Goal: Complete application form

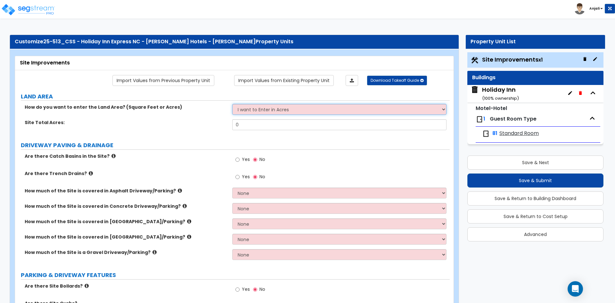
click at [289, 109] on select "I want to Enter in [GEOGRAPHIC_DATA] I want to Enter in Square Feet" at bounding box center [339, 109] width 214 height 11
select select "2"
click at [232, 104] on select "I want to Enter in [GEOGRAPHIC_DATA] I want to Enter in Square Feet" at bounding box center [339, 109] width 214 height 11
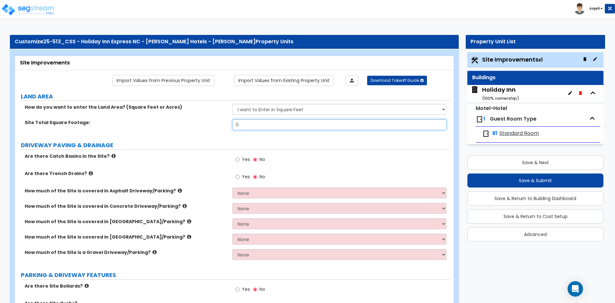
click at [255, 125] on input "0" at bounding box center [339, 124] width 214 height 11
type input "52,230"
click at [237, 159] on input "Yes" at bounding box center [237, 159] width 4 height 7
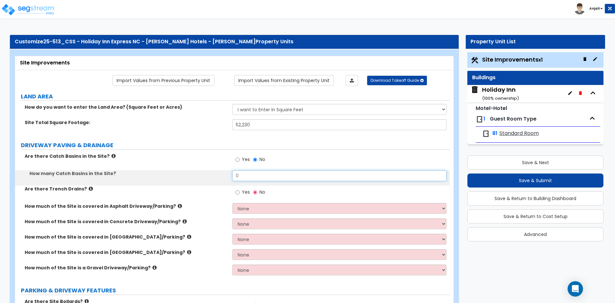
click at [266, 176] on input "0" at bounding box center [339, 175] width 214 height 11
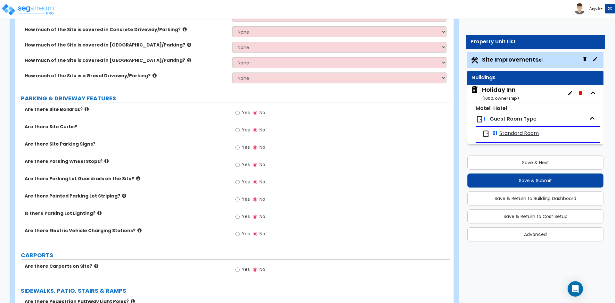
scroll to position [192, 0]
type input "5"
click at [238, 197] on input "Yes" at bounding box center [237, 198] width 4 height 7
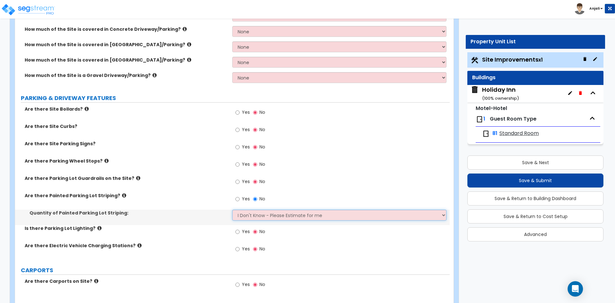
click at [261, 219] on select "I Don't Know - Please Estimate for me I Want to Enter the Number of Parking Spa…" at bounding box center [339, 214] width 214 height 11
click at [232, 209] on select "I Don't Know - Please Estimate for me I Want to Enter the Number of Parking Spa…" at bounding box center [339, 214] width 214 height 11
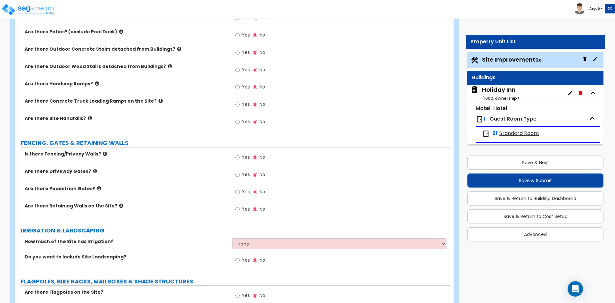
scroll to position [512, 0]
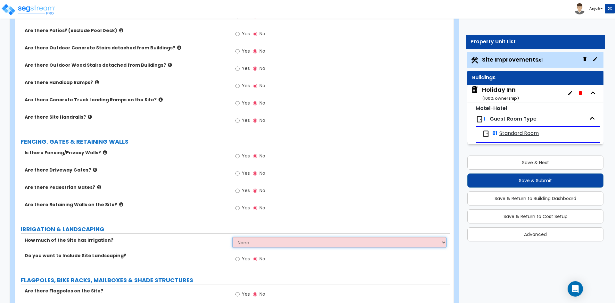
click at [258, 240] on select "None I want to Enter an Approximate Percentage I want to Enter the Square Foota…" at bounding box center [339, 242] width 214 height 11
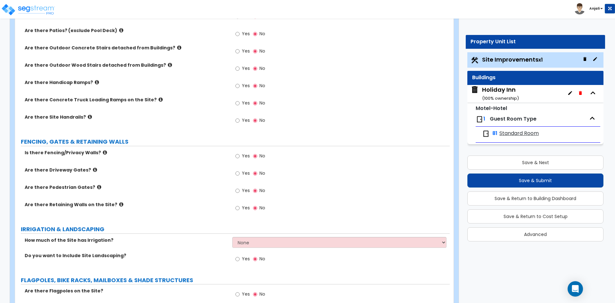
click at [262, 235] on div "LAND AREA How do you want to enter the Land Area? (Square Feet or Acres) I want…" at bounding box center [232, 143] width 425 height 1127
click at [238, 258] on input "Yes" at bounding box center [237, 258] width 4 height 7
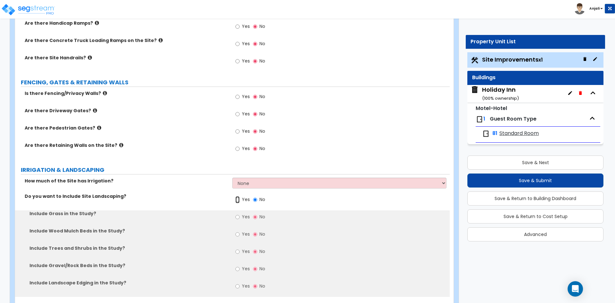
scroll to position [576, 0]
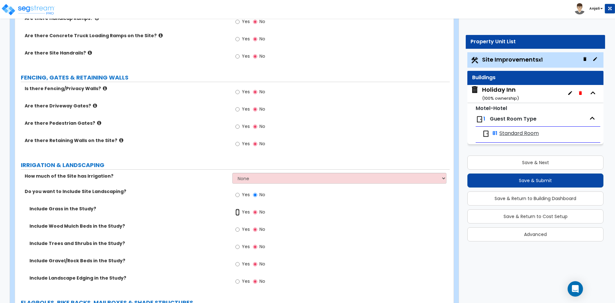
click at [238, 213] on input "Yes" at bounding box center [237, 211] width 4 height 7
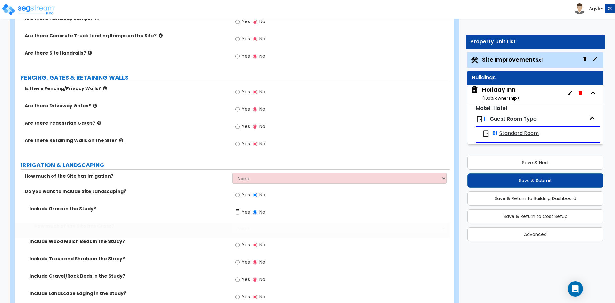
radio input "true"
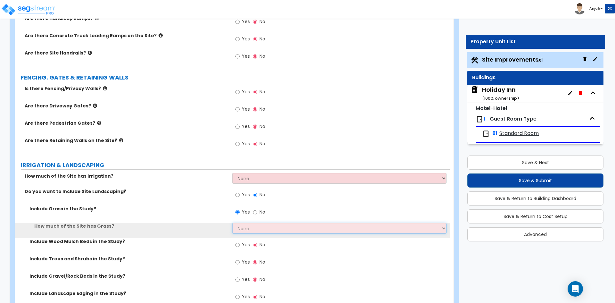
click at [255, 231] on select "None I want to Enter an Approximate Percentage I want to Enter the Square Foota…" at bounding box center [339, 227] width 214 height 11
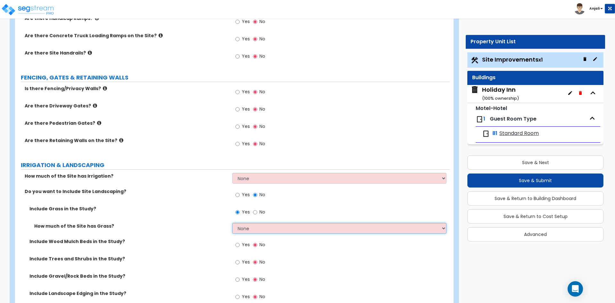
select select "2"
click at [232, 222] on select "None I want to Enter an Approximate Percentage I want to Enter the Square Foota…" at bounding box center [339, 227] width 214 height 11
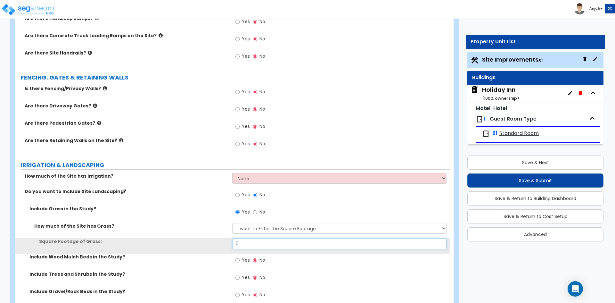
click at [251, 243] on input "0" at bounding box center [339, 243] width 214 height 11
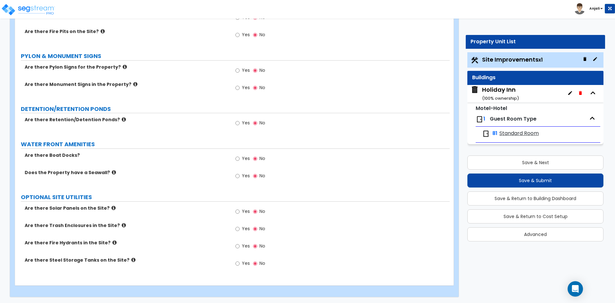
scroll to position [1063, 0]
type input "6,897"
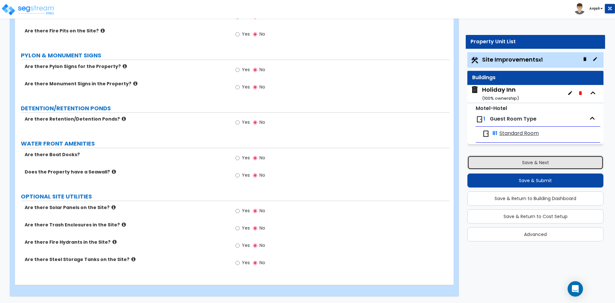
click at [570, 164] on button "Save & Next" at bounding box center [535, 162] width 136 height 14
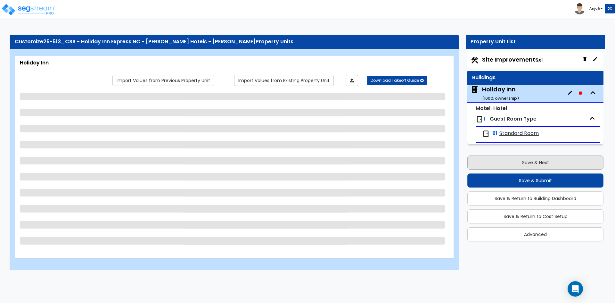
scroll to position [0, 0]
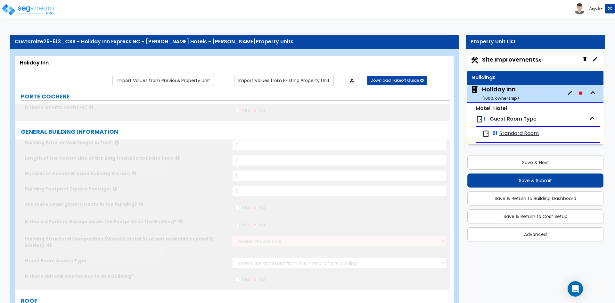
type input "1"
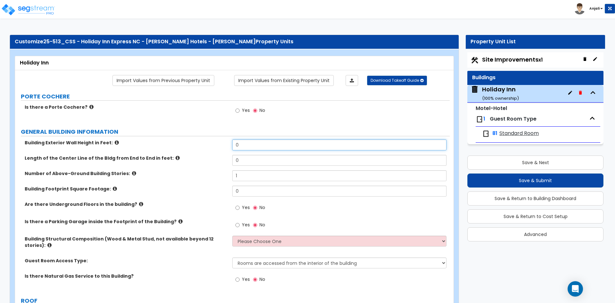
click at [272, 145] on input "0" at bounding box center [339, 144] width 214 height 11
type input "50"
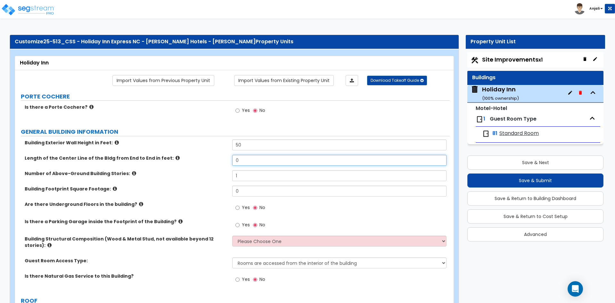
click at [256, 161] on input "0" at bounding box center [339, 160] width 214 height 11
type input "156"
click at [243, 174] on input "1" at bounding box center [339, 175] width 214 height 11
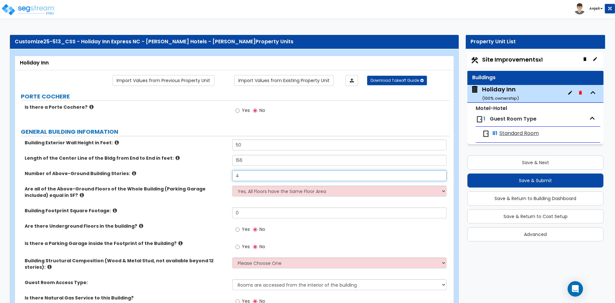
type input "4"
click at [245, 214] on input "0" at bounding box center [339, 212] width 214 height 11
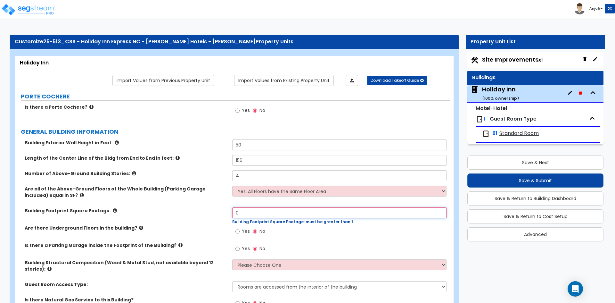
click at [244, 209] on input "0" at bounding box center [339, 212] width 214 height 11
type input "10,774"
click at [237, 111] on input "Yes" at bounding box center [237, 110] width 4 height 7
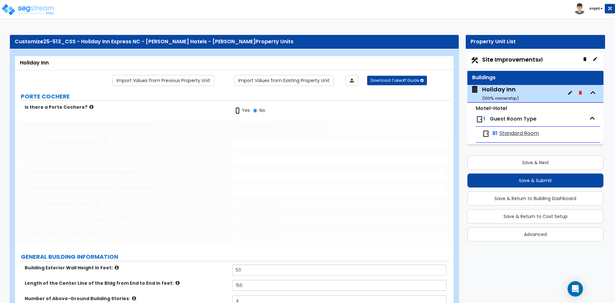
radio input "true"
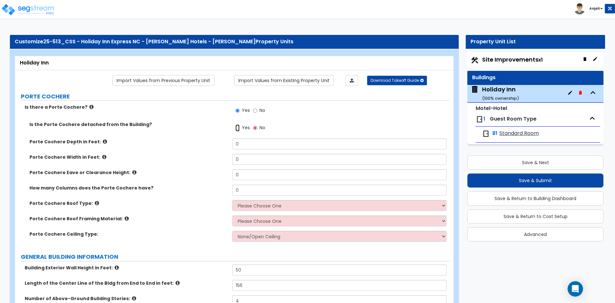
click at [238, 127] on input "Yes" at bounding box center [237, 127] width 4 height 7
radio input "true"
click at [241, 141] on input "0" at bounding box center [339, 143] width 214 height 11
type input "9"
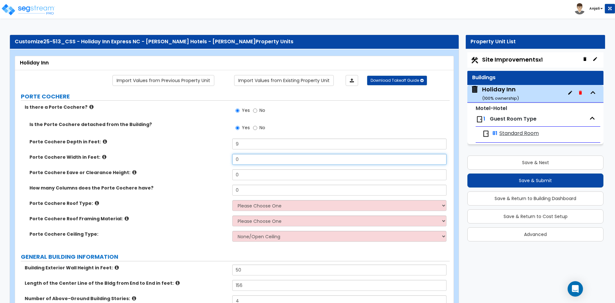
click at [242, 157] on input "0" at bounding box center [339, 159] width 214 height 11
type input "10"
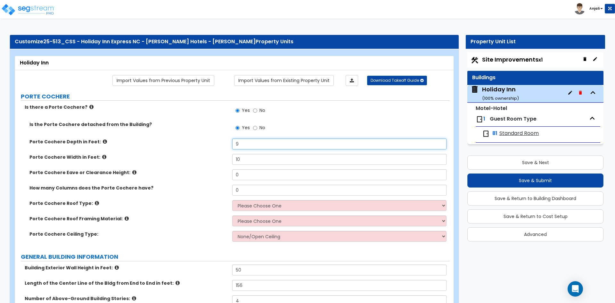
click at [244, 147] on input "9" at bounding box center [339, 143] width 214 height 11
type input "9"
type input "45"
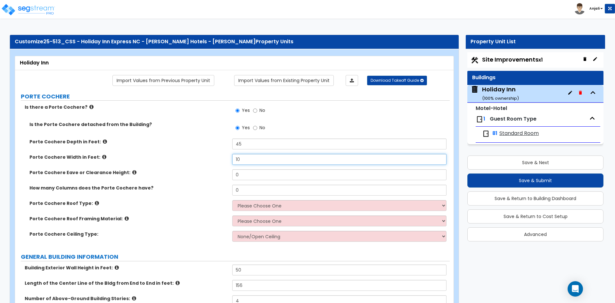
click at [257, 161] on input "10" at bounding box center [339, 159] width 214 height 11
type input "1"
type input "45"
click at [253, 173] on input "0" at bounding box center [339, 174] width 214 height 11
type input "10"
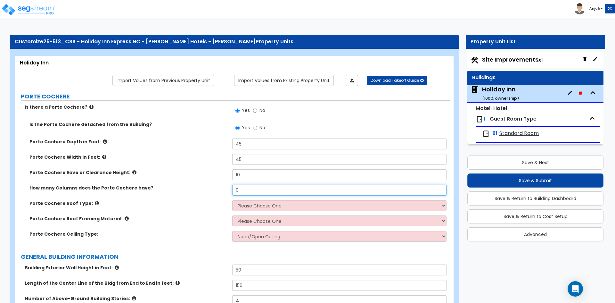
click at [243, 192] on input "0" at bounding box center [339, 189] width 214 height 11
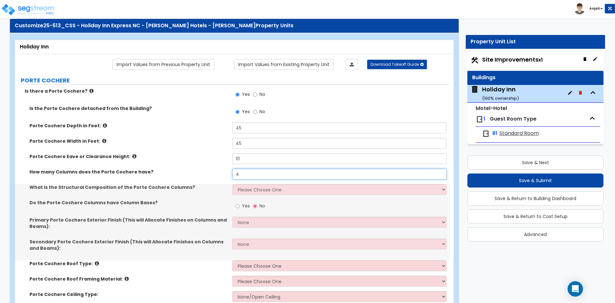
scroll to position [32, 0]
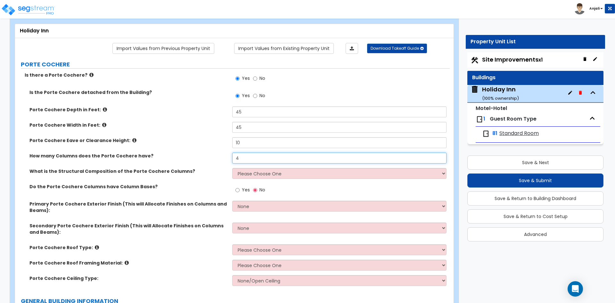
type input "4"
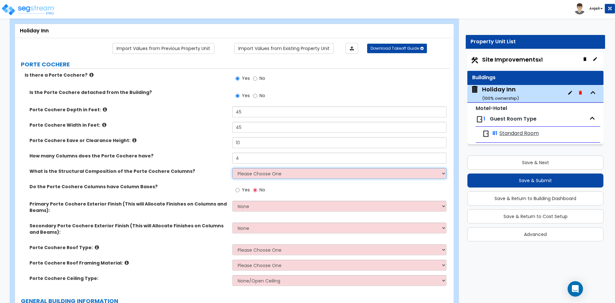
click at [275, 174] on select "Please Choose One Wood Steel Concrete" at bounding box center [339, 173] width 214 height 11
select select "3"
click at [232, 168] on select "Please Choose One Wood Steel Concrete" at bounding box center [339, 173] width 214 height 11
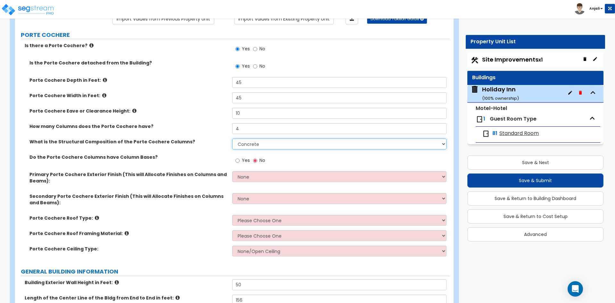
scroll to position [64, 0]
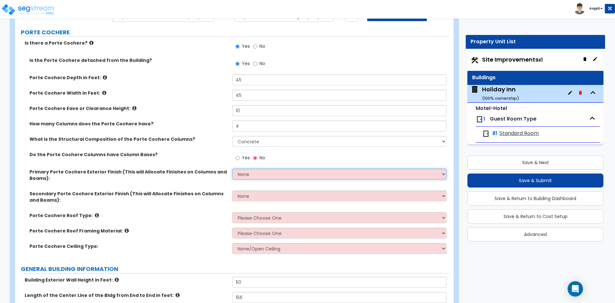
click at [283, 175] on select "None Paint Finish Stucco Finish Tile Finish Brick Veneer Stone Veneer Metal Com…" at bounding box center [339, 173] width 214 height 11
select select "2"
click at [232, 168] on select "None Paint Finish Stucco Finish Tile Finish Brick Veneer Stone Veneer Metal Com…" at bounding box center [339, 173] width 214 height 11
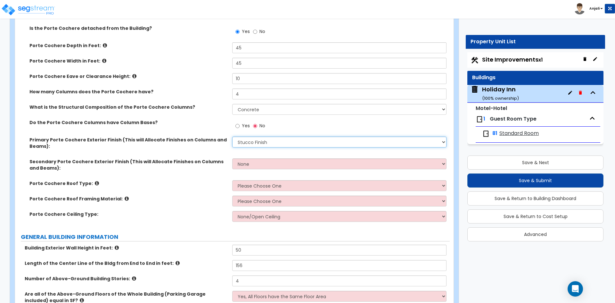
scroll to position [128, 0]
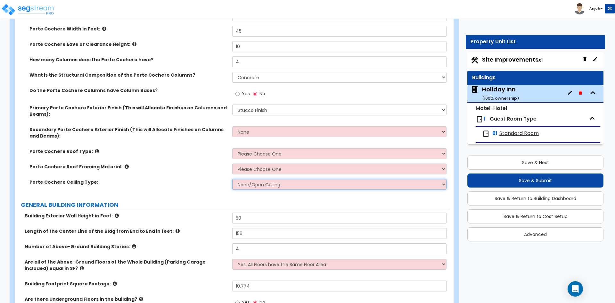
click at [275, 183] on select "None/Open Ceiling Drywall Ceiling Suspended Metal Ceiling" at bounding box center [339, 184] width 214 height 11
select select "1"
click at [232, 179] on select "None/Open Ceiling Drywall Ceiling Suspended Metal Ceiling" at bounding box center [339, 184] width 214 height 11
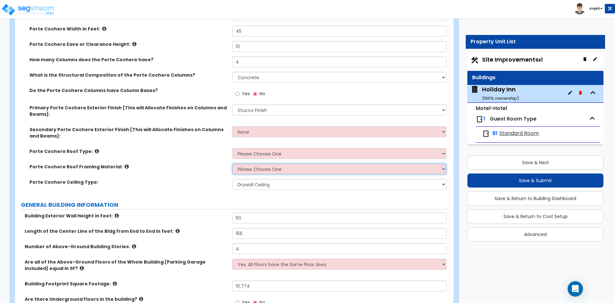
click at [266, 166] on select "Please Choose One Wood Metal" at bounding box center [339, 168] width 214 height 11
select select "1"
click at [232, 163] on select "Please Choose One Wood Metal" at bounding box center [339, 168] width 214 height 11
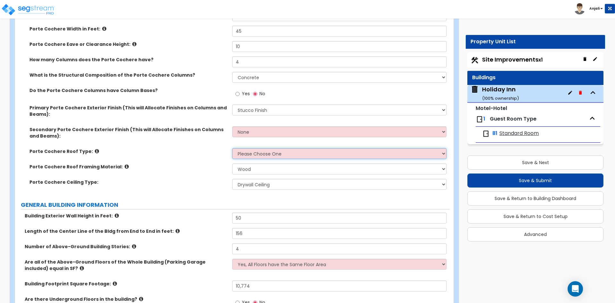
click at [282, 155] on select "Please Choose One Gabled Roof Flat Roof" at bounding box center [339, 153] width 214 height 11
select select "1"
click at [232, 148] on select "Please Choose One Gabled Roof Flat Roof" at bounding box center [339, 153] width 214 height 11
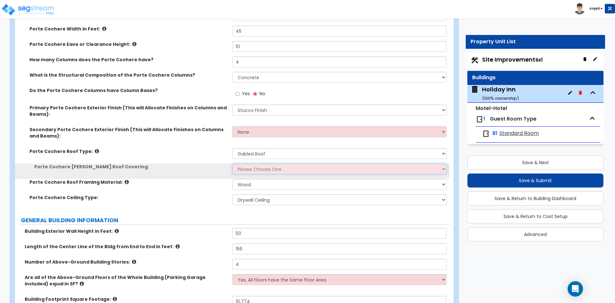
click at [274, 170] on select "Please Choose One Asphalt Shingle Clay Tile Wood Shingle Metal Shingle Standing…" at bounding box center [339, 168] width 214 height 11
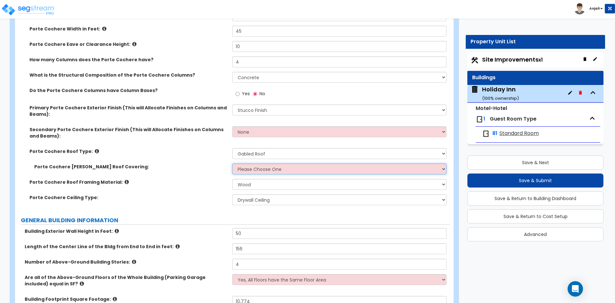
select select "1"
click at [232, 163] on select "Please Choose One Asphalt Shingle Clay Tile Wood Shingle Metal Shingle Standing…" at bounding box center [339, 168] width 214 height 11
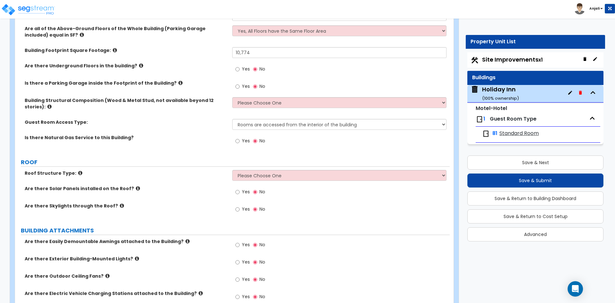
scroll to position [352, 0]
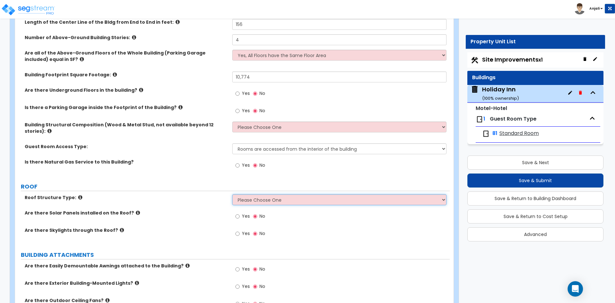
click at [305, 203] on select "Please Choose One [PERSON_NAME] Roof Flat Roof Hybrid [PERSON_NAME] & Flat Roof" at bounding box center [339, 199] width 214 height 11
select select "1"
click at [232, 194] on select "Please Choose One [PERSON_NAME] Roof Flat Roof Hybrid [PERSON_NAME] & Flat Roof" at bounding box center [339, 199] width 214 height 11
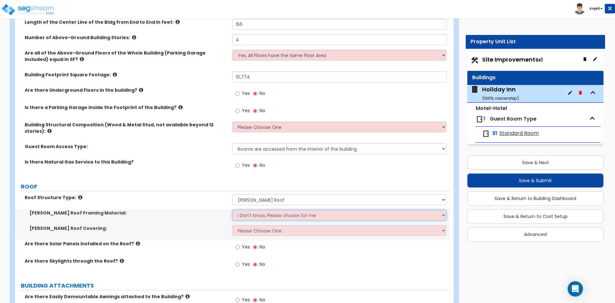
click at [260, 215] on select "I Don't Know, Please choose for me Metal Wood" at bounding box center [339, 214] width 214 height 11
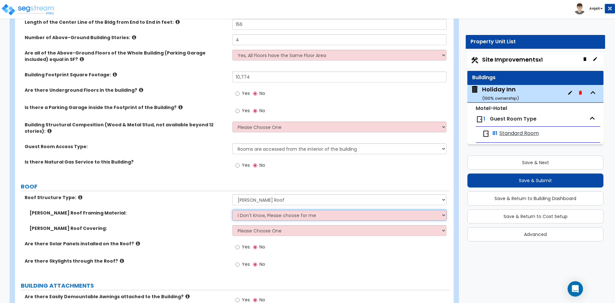
click at [232, 209] on select "I Don't Know, Please choose for me Metal Wood" at bounding box center [339, 214] width 214 height 11
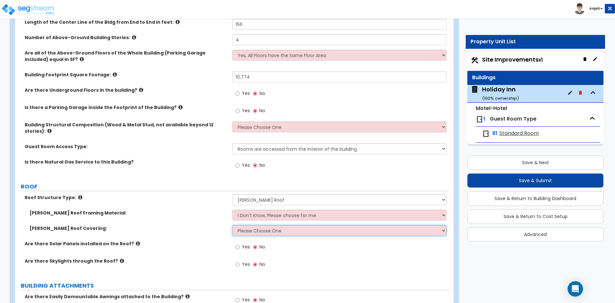
click at [262, 229] on select "Please Choose One Asphalt Shingle Clay Tile Wood Shingle Metal Shingle Standing…" at bounding box center [339, 230] width 214 height 11
select select "1"
click at [232, 225] on select "Please Choose One Asphalt Shingle Clay Tile Wood Shingle Metal Shingle Standing…" at bounding box center [339, 230] width 214 height 11
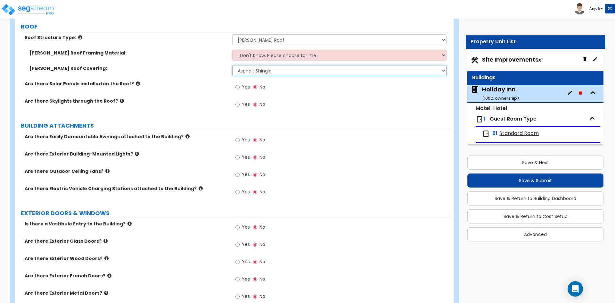
scroll to position [512, 0]
click at [237, 158] on input "Yes" at bounding box center [237, 156] width 4 height 7
radio input "true"
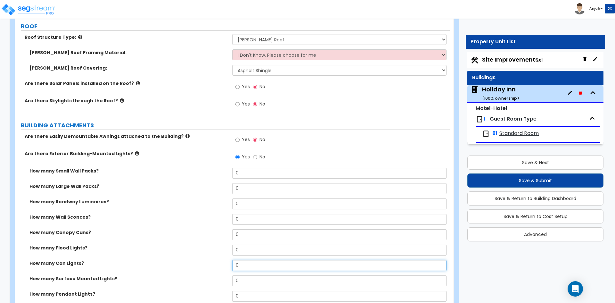
click at [263, 266] on input "0" at bounding box center [339, 265] width 214 height 11
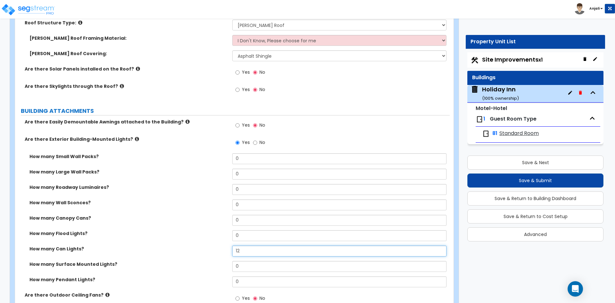
scroll to position [544, 0]
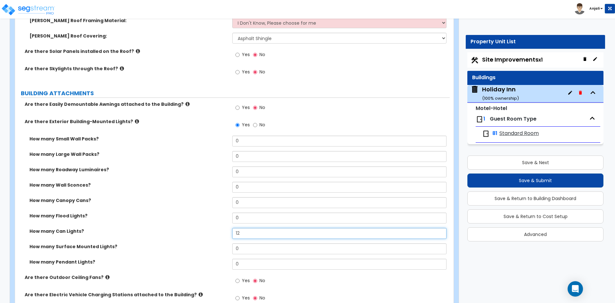
type input "12"
click at [270, 187] on input "0" at bounding box center [339, 187] width 214 height 11
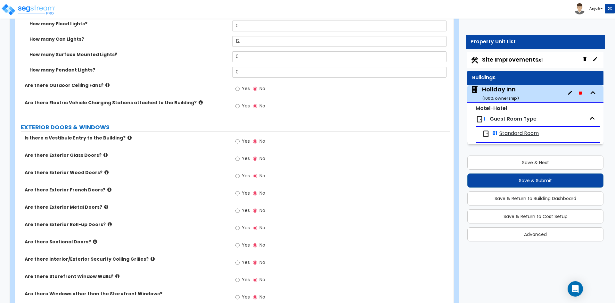
scroll to position [736, 0]
type input "38"
click at [238, 141] on input "Yes" at bounding box center [237, 140] width 4 height 7
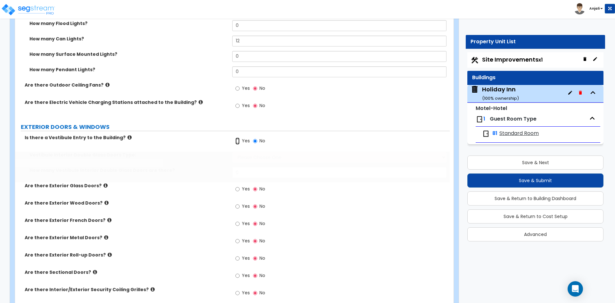
radio input "true"
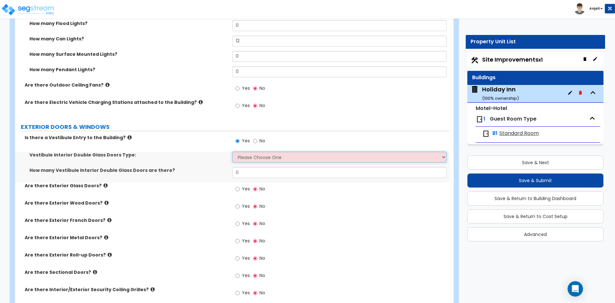
click at [254, 159] on select "Please Choose One Hinged Sliding" at bounding box center [339, 156] width 214 height 11
select select "2"
click at [232, 151] on select "Please Choose One Hinged Sliding" at bounding box center [339, 156] width 214 height 11
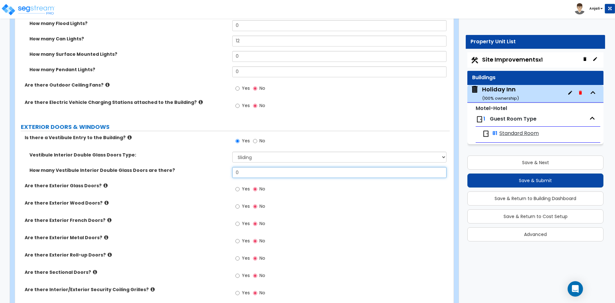
click at [254, 173] on input "0" at bounding box center [339, 172] width 214 height 11
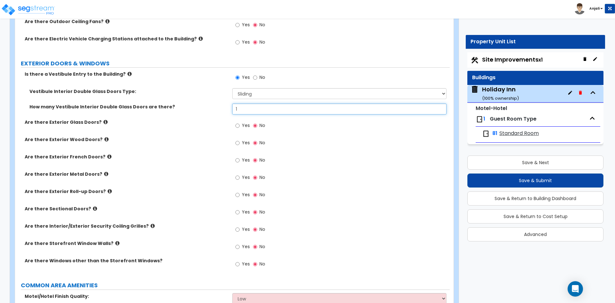
scroll to position [800, 0]
type input "1"
click at [236, 177] on input "Yes" at bounding box center [237, 176] width 4 height 7
radio input "true"
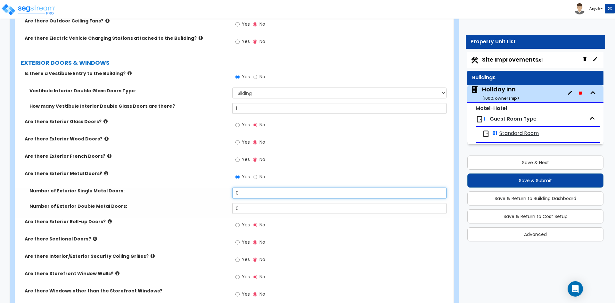
click at [250, 192] on input "0" at bounding box center [339, 192] width 214 height 11
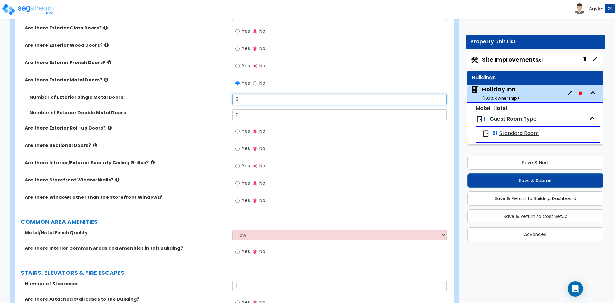
scroll to position [896, 0]
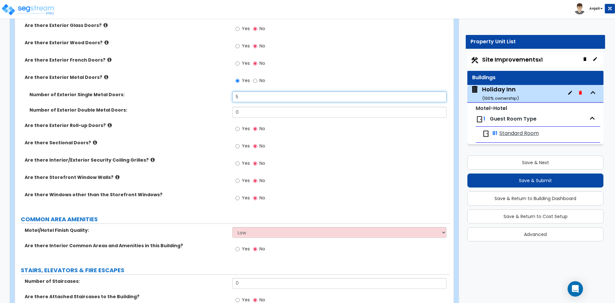
type input "5"
click at [238, 198] on input "Yes" at bounding box center [237, 197] width 4 height 7
radio input "true"
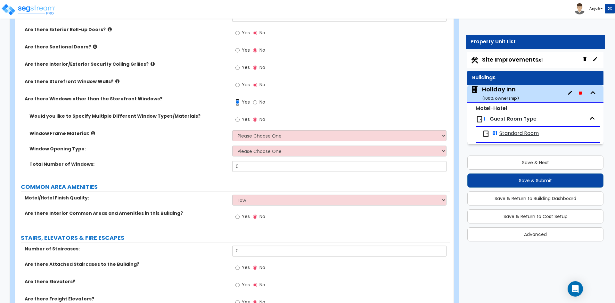
scroll to position [992, 0]
click at [246, 164] on input "0" at bounding box center [339, 165] width 214 height 11
type input "92"
click at [257, 136] on select "Please Choose One Vinyl Aluminum Wood" at bounding box center [339, 135] width 214 height 11
select select "2"
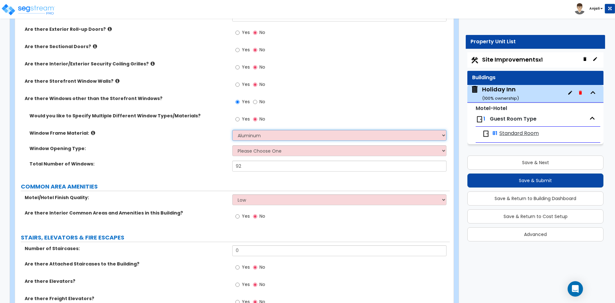
click at [232, 130] on select "Please Choose One Vinyl Aluminum Wood" at bounding box center [339, 135] width 214 height 11
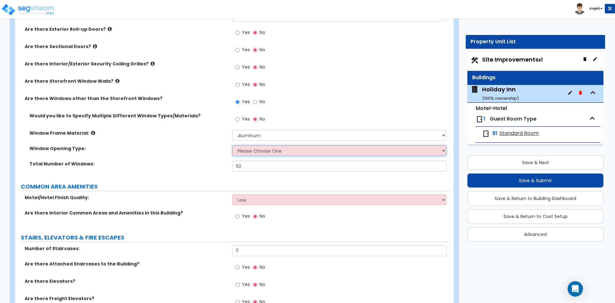
click at [267, 150] on select "Please Choose One Sliding Window Fixed/Picture Window Awning Window Swing/Casem…" at bounding box center [339, 150] width 214 height 11
select select "2"
click at [232, 145] on select "Please Choose One Sliding Window Fixed/Picture Window Awning Window Swing/Casem…" at bounding box center [339, 150] width 214 height 11
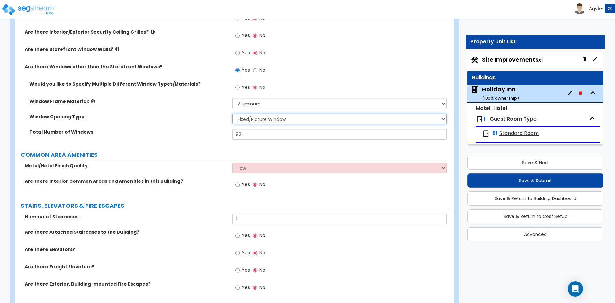
scroll to position [1024, 0]
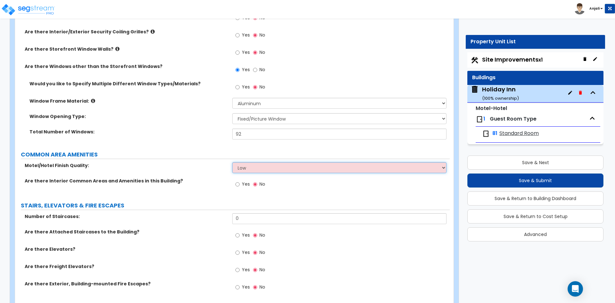
click at [258, 167] on select "Low Average High" at bounding box center [339, 167] width 214 height 11
select select "1"
click at [232, 162] on select "Low Average High" at bounding box center [339, 167] width 214 height 11
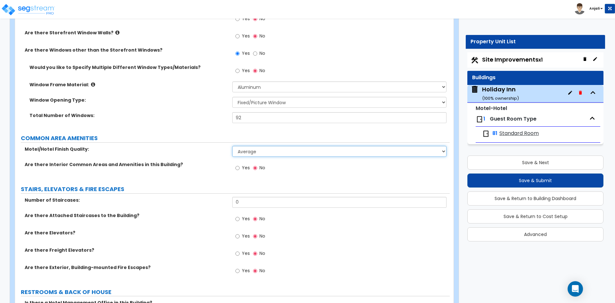
scroll to position [1056, 0]
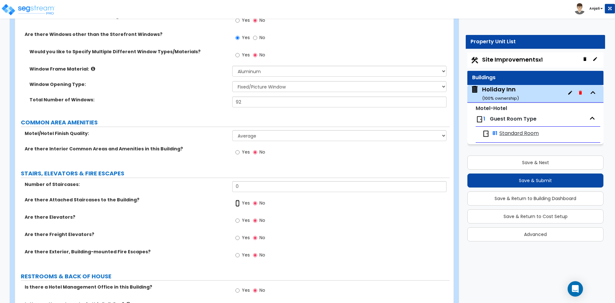
click at [237, 203] on input "Yes" at bounding box center [237, 202] width 4 height 7
radio input "true"
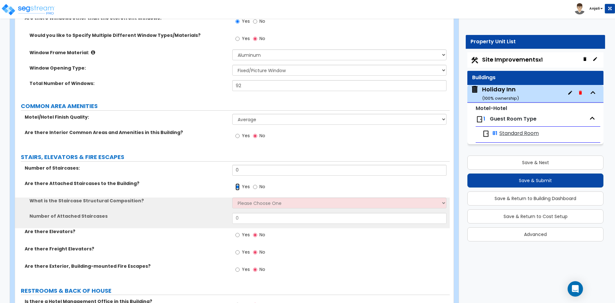
scroll to position [1088, 0]
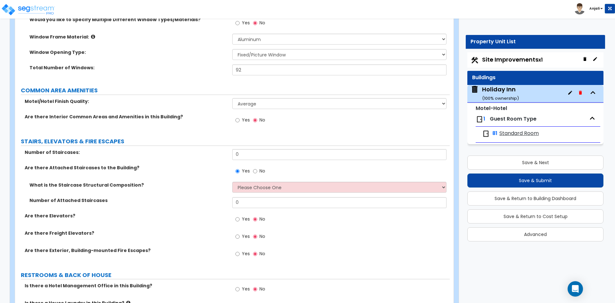
click at [262, 193] on div "What is the Staircase Structural Composition? Please Choose One Reinforced Conc…" at bounding box center [232, 189] width 434 height 15
click at [264, 189] on select "Please Choose One Reinforced Concrete Structural Steel Wood" at bounding box center [339, 187] width 214 height 11
select select "3"
click at [232, 182] on select "Please Choose One Reinforced Concrete Structural Steel Wood" at bounding box center [339, 187] width 214 height 11
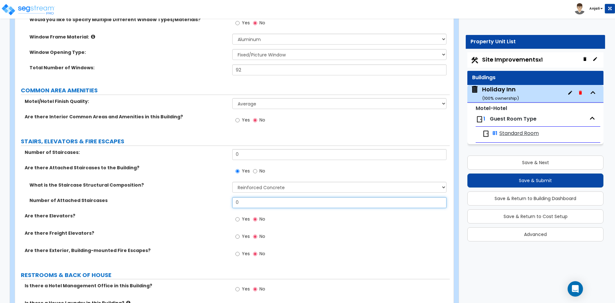
click at [254, 204] on input "0" at bounding box center [339, 202] width 214 height 11
type input "2"
